Goal: Book appointment/travel/reservation

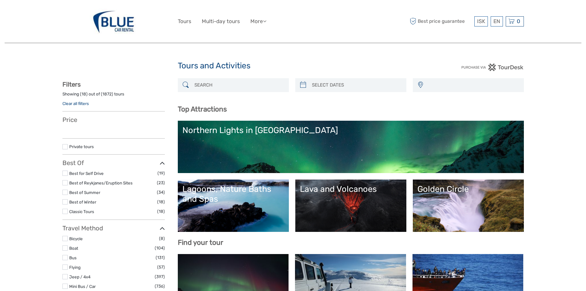
select select
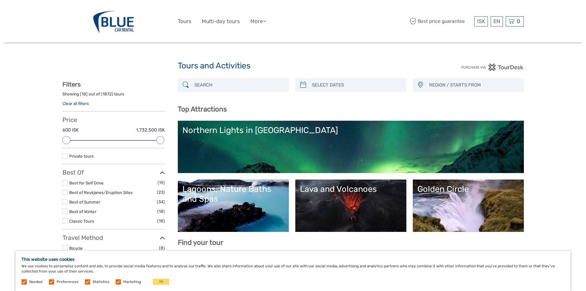
type input "[DATE]"
click at [330, 85] on input "search" at bounding box center [356, 85] width 94 height 11
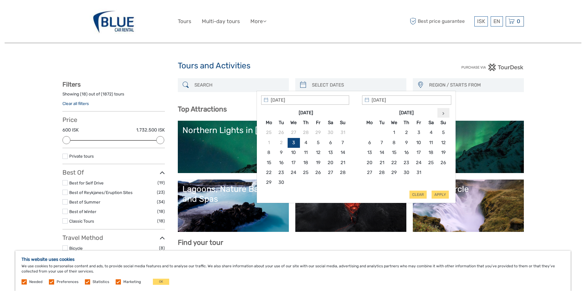
click at [443, 110] on th at bounding box center [443, 113] width 12 height 10
type input "[DATE]"
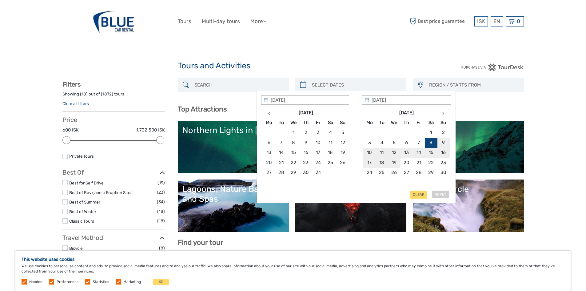
type input "18/11/2025"
type input "08/11/2025"
click at [436, 194] on button "Apply" at bounding box center [439, 194] width 17 height 8
type input "08/11/2025 - 18/11/2025"
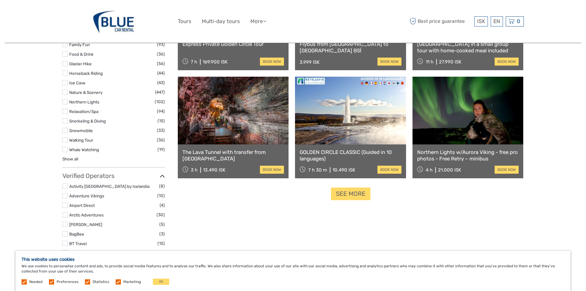
scroll to position [589, 0]
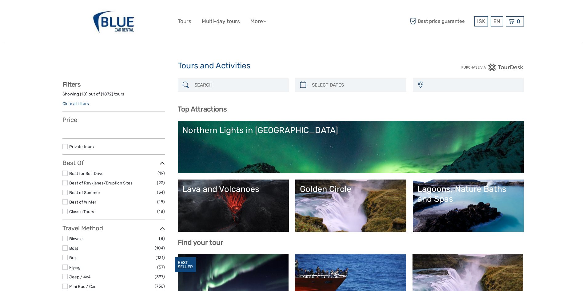
select select
